Goal: Task Accomplishment & Management: Complete application form

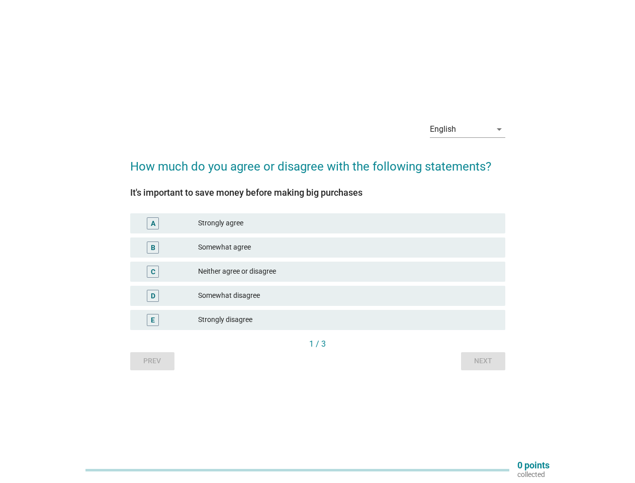
click at [318, 242] on div "Somewhat agree" at bounding box center [347, 248] width 299 height 12
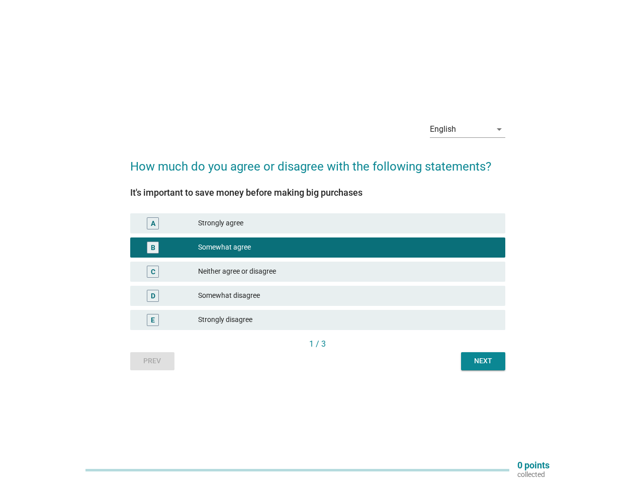
click at [468, 129] on div "English" at bounding box center [460, 129] width 61 height 16
click at [318, 223] on div "Strongly agree" at bounding box center [347, 223] width 299 height 12
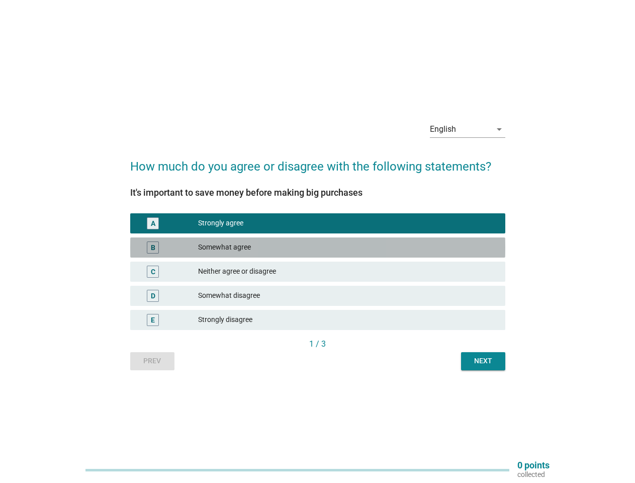
click at [318, 248] on div "Somewhat agree" at bounding box center [347, 248] width 299 height 12
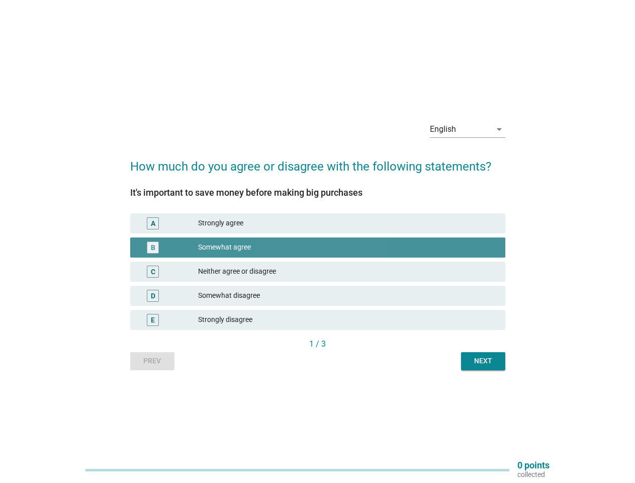
click at [318, 272] on div "Neither agree or disagree" at bounding box center [347, 272] width 299 height 12
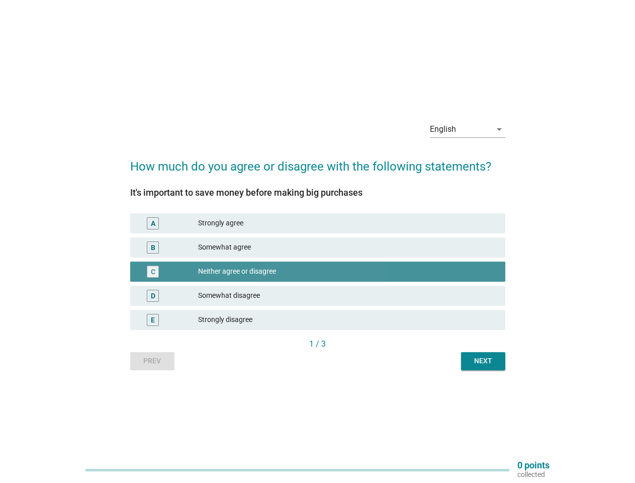
click at [318, 296] on div "Somewhat disagree" at bounding box center [347, 296] width 299 height 12
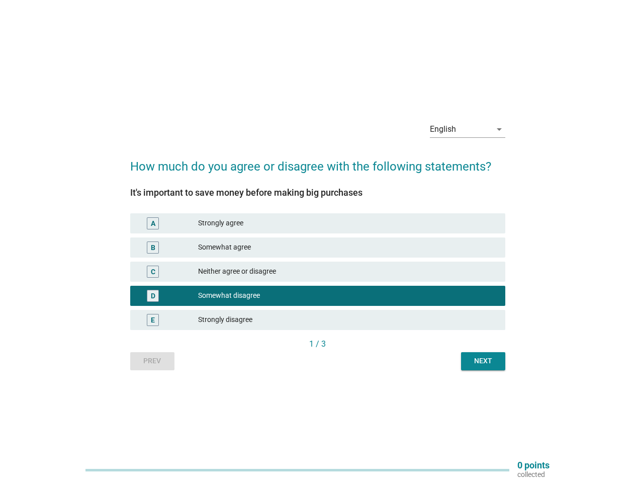
click at [318, 320] on div "Strongly disagree" at bounding box center [347, 320] width 299 height 12
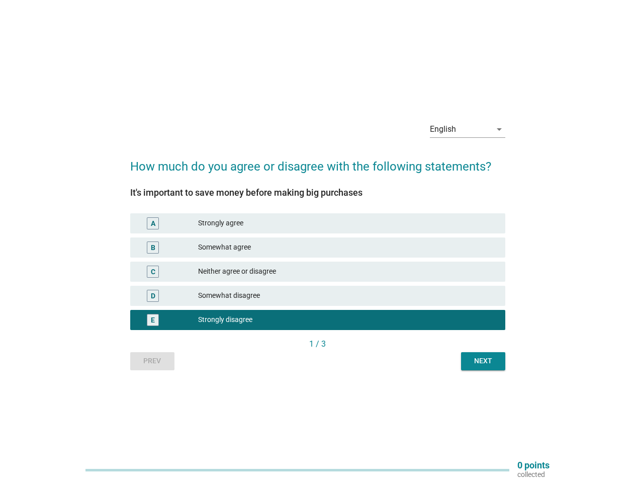
click at [152, 361] on div "Prev Next" at bounding box center [317, 361] width 375 height 18
click at [484, 361] on div "Next" at bounding box center [483, 361] width 28 height 11
